Goal: Transaction & Acquisition: Subscribe to service/newsletter

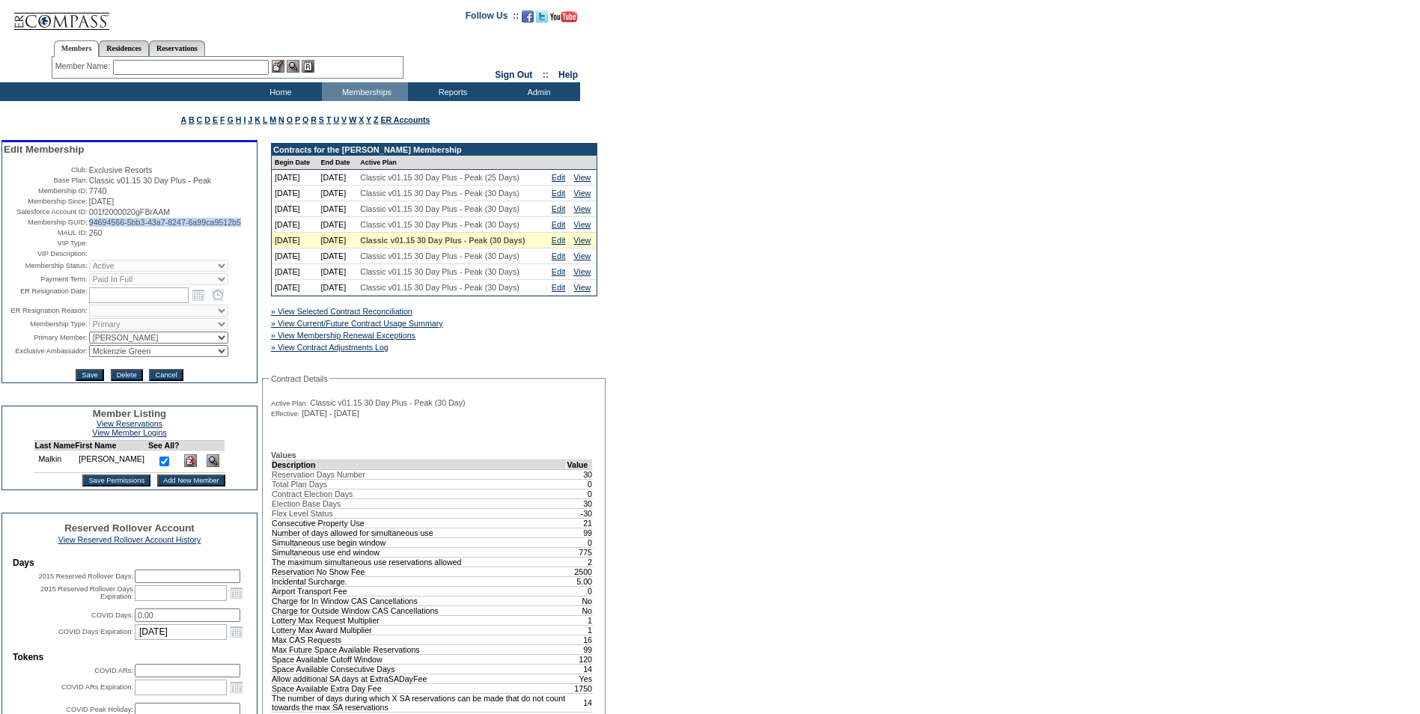
drag, startPoint x: 152, startPoint y: 251, endPoint x: 86, endPoint y: 240, distance: 66.8
click at [89, 227] on td "94694566-5bb3-43a7-8247-6a99ca9512b5" at bounding box center [172, 222] width 166 height 9
copy span "94694566-5bb3-43a7-8247-6a99ca9512b5"
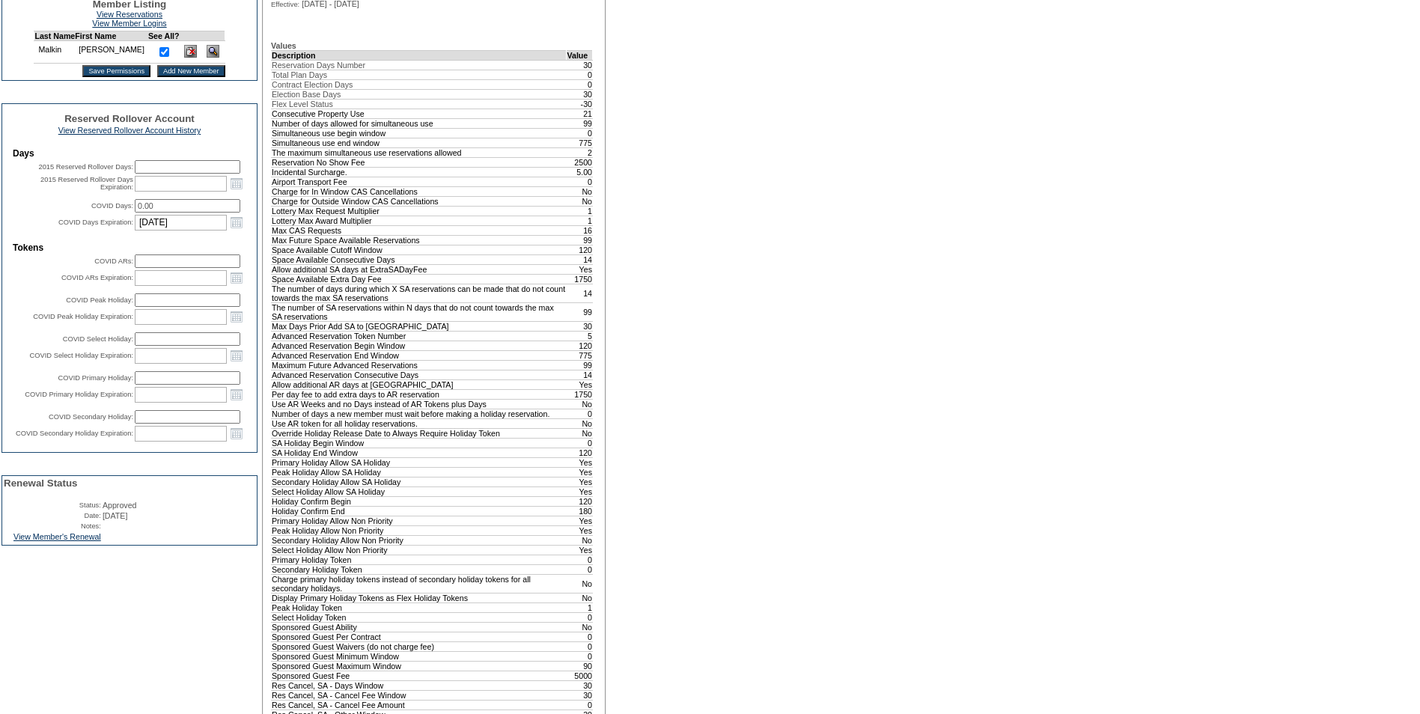
scroll to position [599, 0]
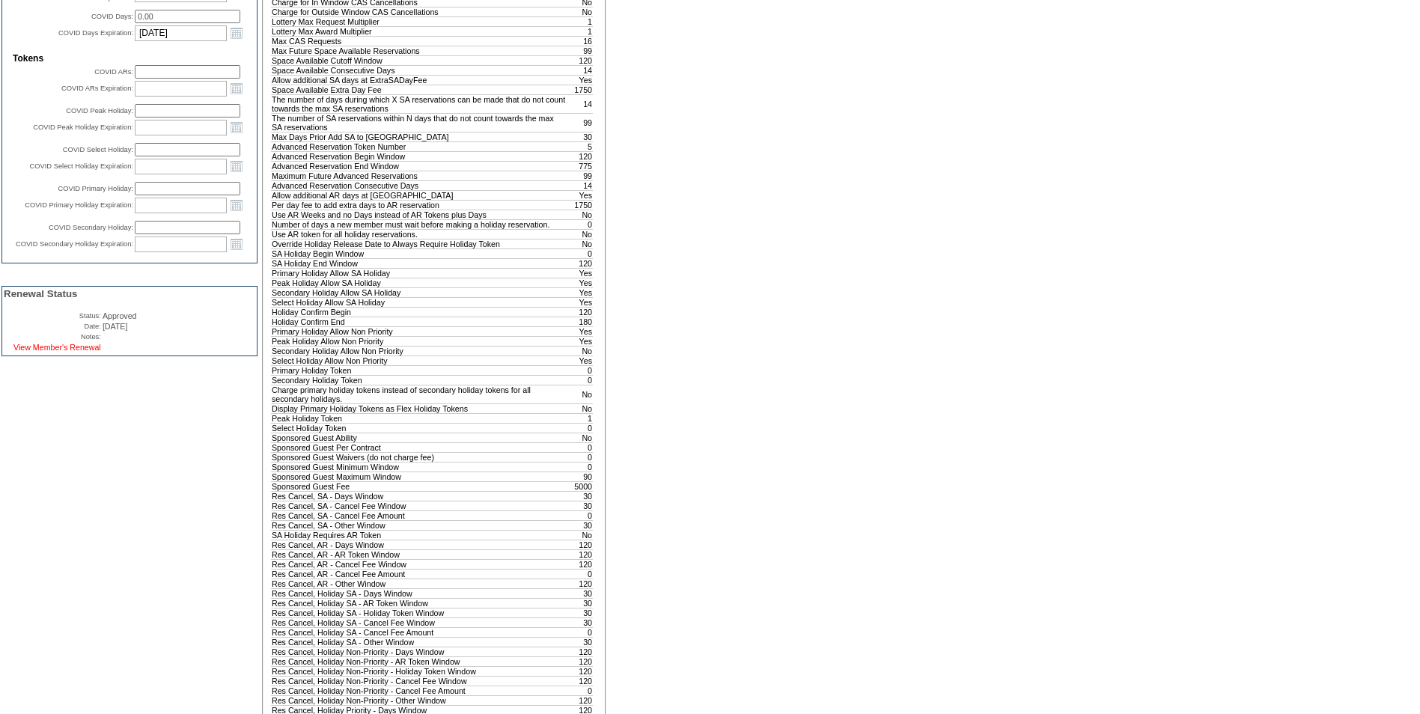
click at [50, 352] on link "View Member's Renewal" at bounding box center [57, 347] width 88 height 9
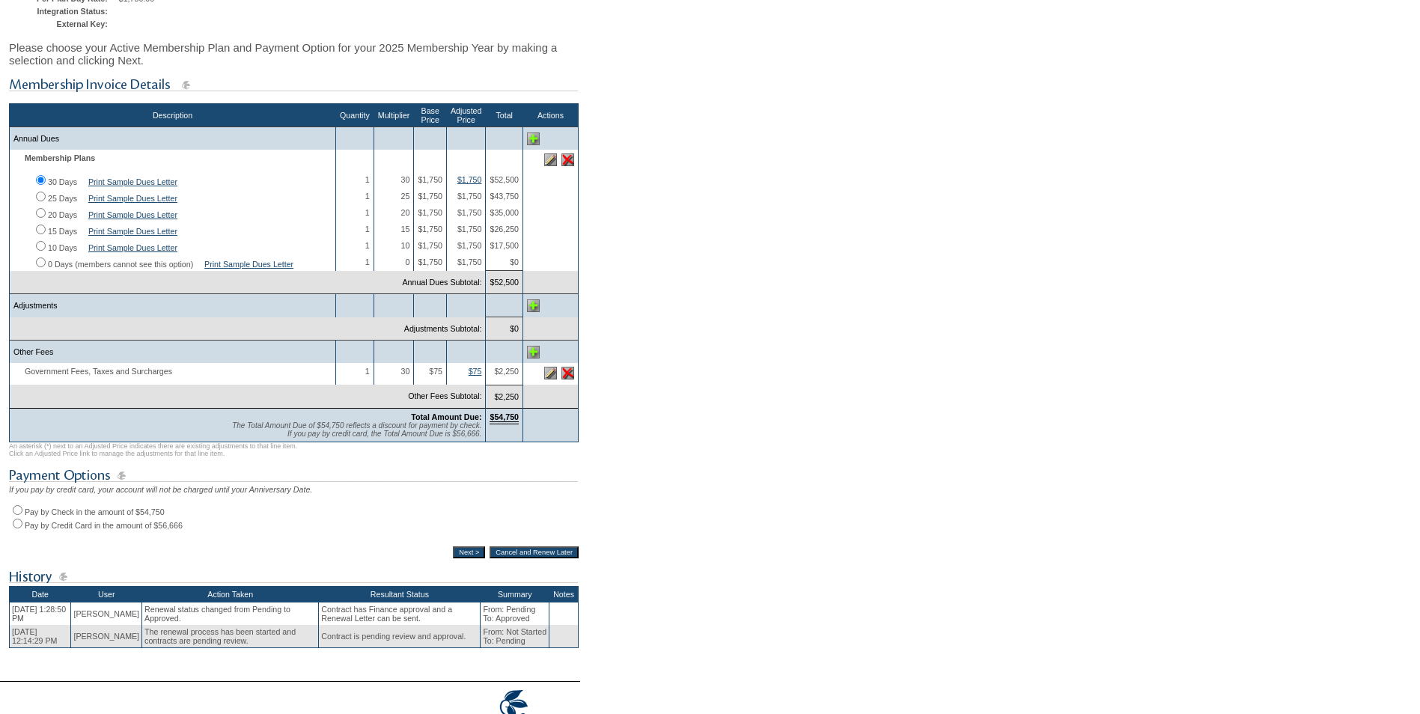
scroll to position [225, 0]
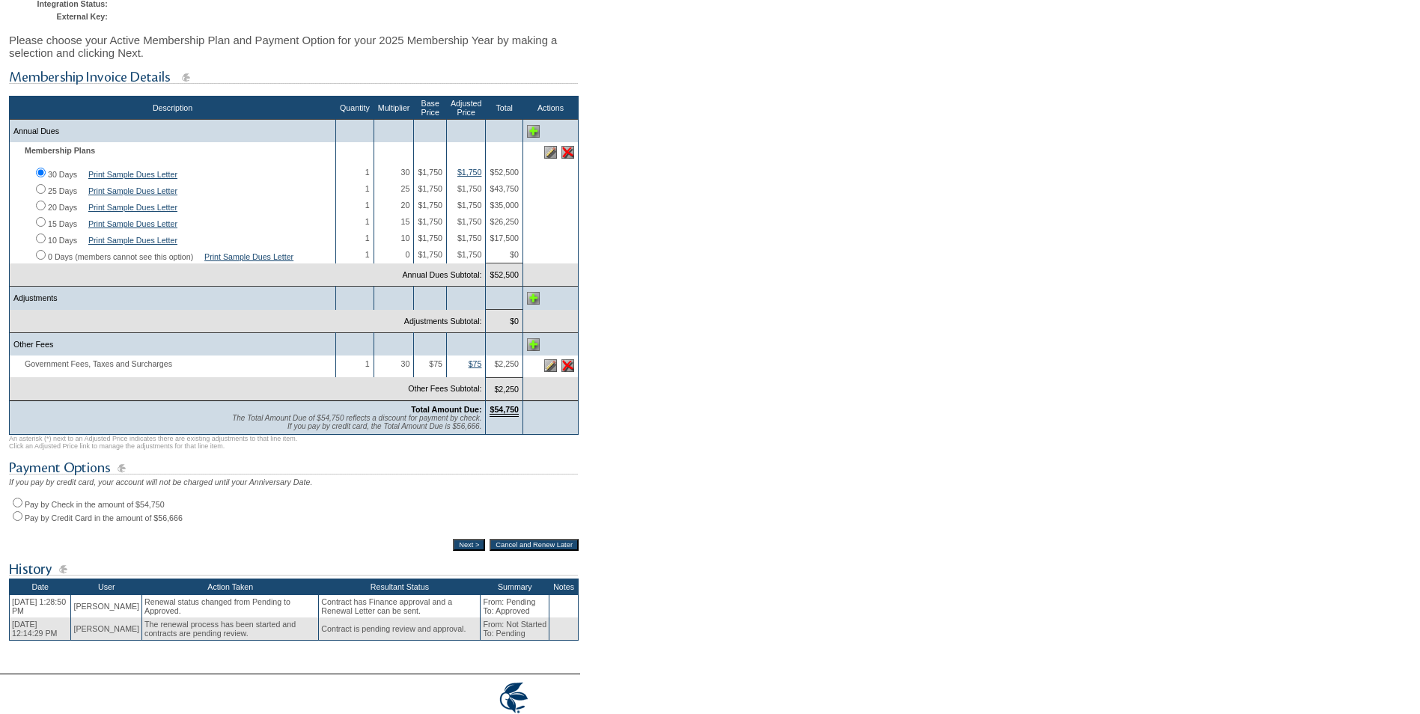
click at [18, 507] on input "Pay by Check in the amount of $54,750" at bounding box center [18, 503] width 10 height 10
radio input "true"
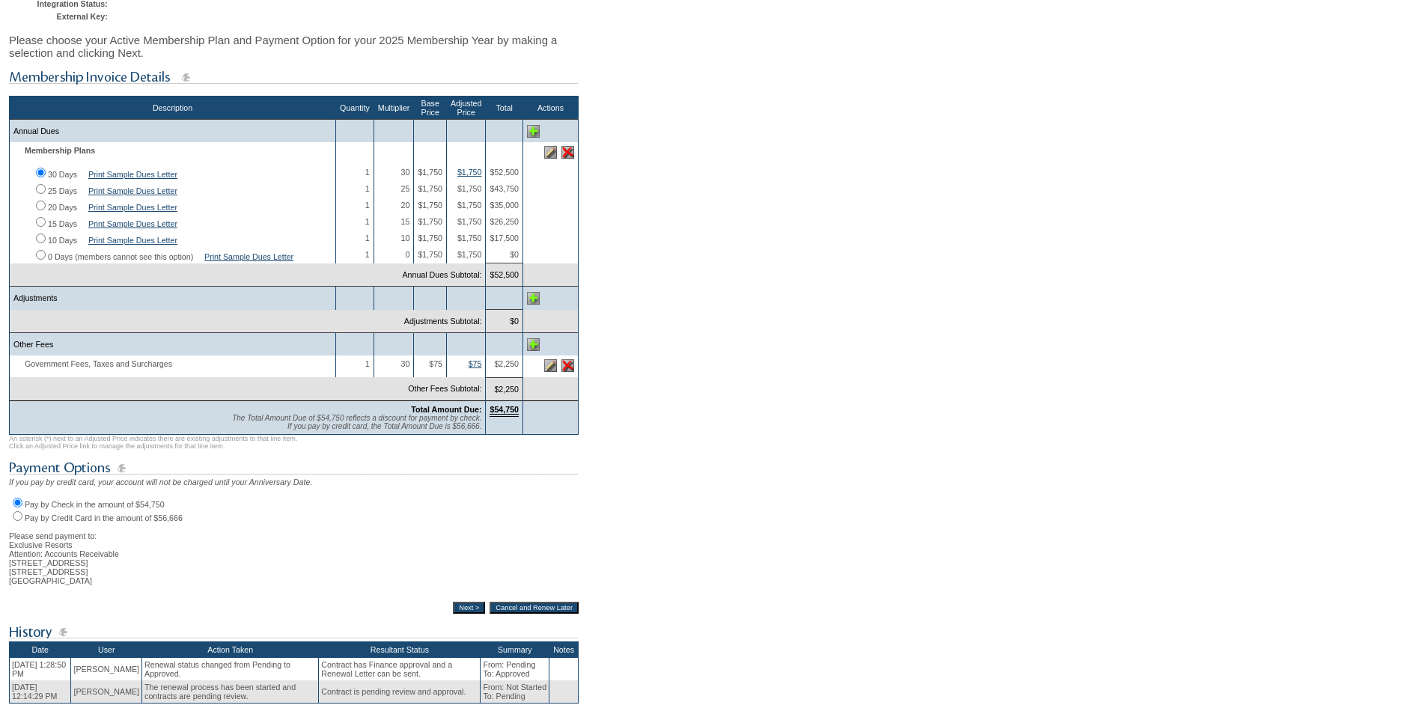
click at [459, 614] on input "Next >" at bounding box center [469, 608] width 32 height 12
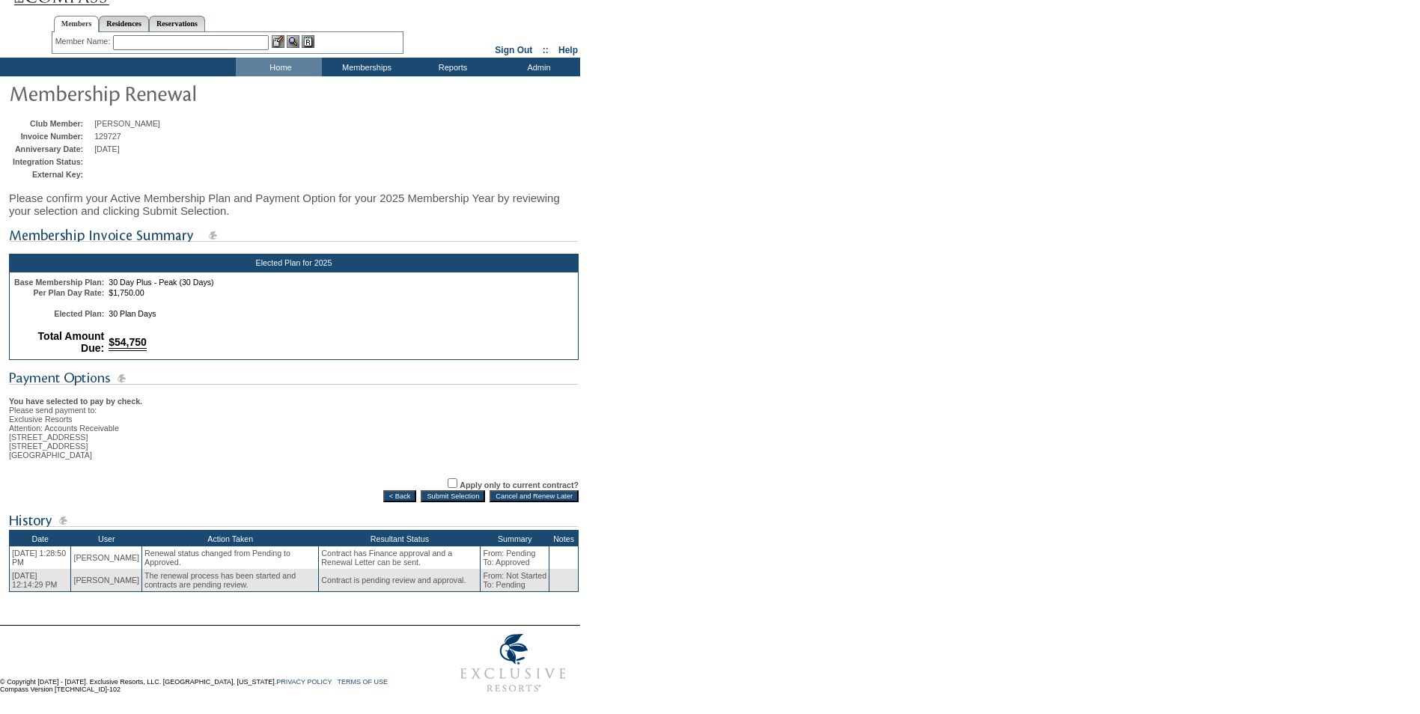
scroll to position [53, 0]
click at [459, 492] on input "Submit Selection" at bounding box center [453, 496] width 64 height 12
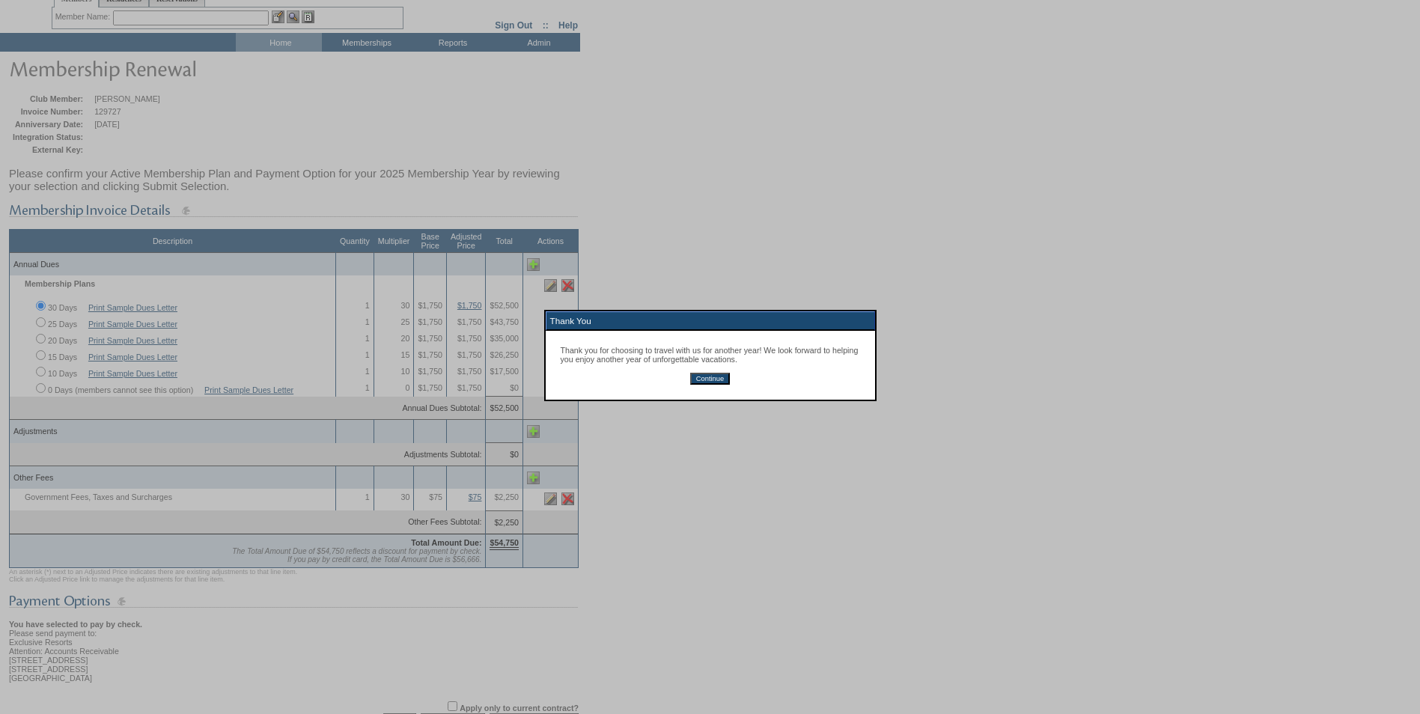
click at [713, 383] on input "Continue" at bounding box center [710, 379] width 40 height 12
